Goal: Register for event/course

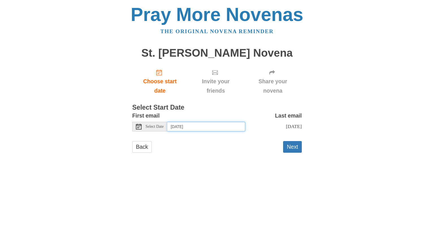
click at [203, 124] on input "[DATE]" at bounding box center [206, 127] width 78 height 10
click at [224, 107] on h3 "Select Start Date" at bounding box center [217, 107] width 170 height 7
click at [289, 152] on button "Next" at bounding box center [292, 147] width 19 height 12
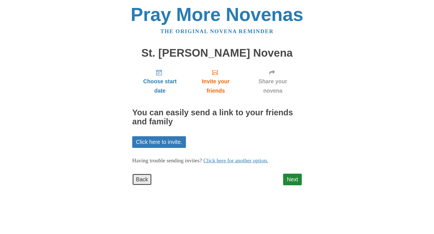
click at [144, 178] on link "Back" at bounding box center [142, 179] width 20 height 12
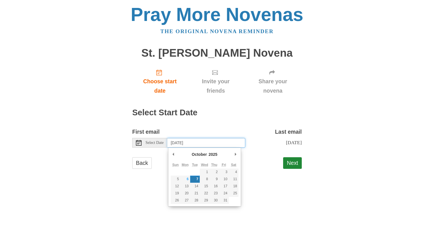
click at [215, 142] on input "[DATE]" at bounding box center [206, 143] width 78 height 10
type input "[DATE]"
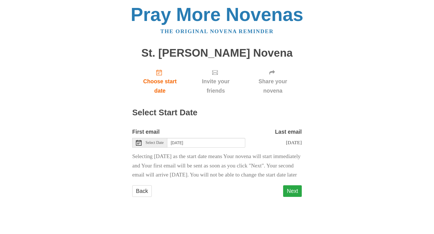
click at [290, 197] on button "Next" at bounding box center [292, 191] width 19 height 12
